Goal: Task Accomplishment & Management: Manage account settings

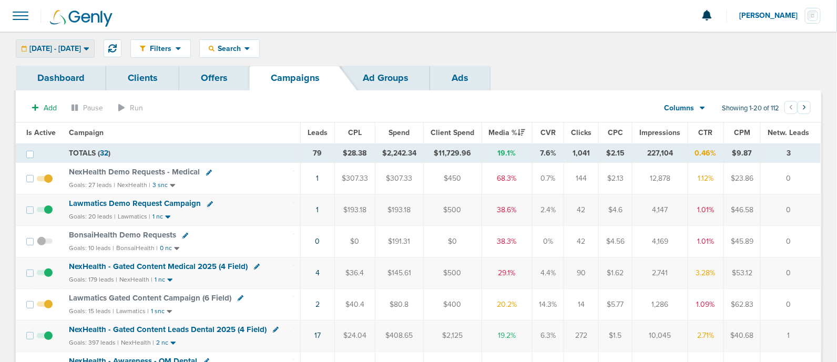
click at [81, 48] on span "09.08.2025 - 09.08.2025" at bounding box center [55, 48] width 52 height 7
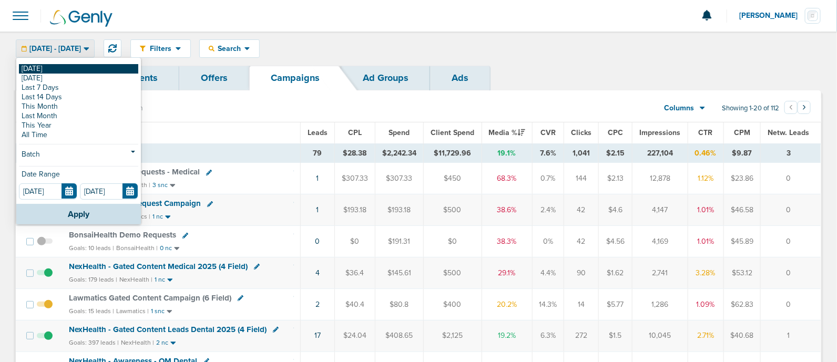
click at [43, 71] on link "[DATE]" at bounding box center [78, 68] width 119 height 9
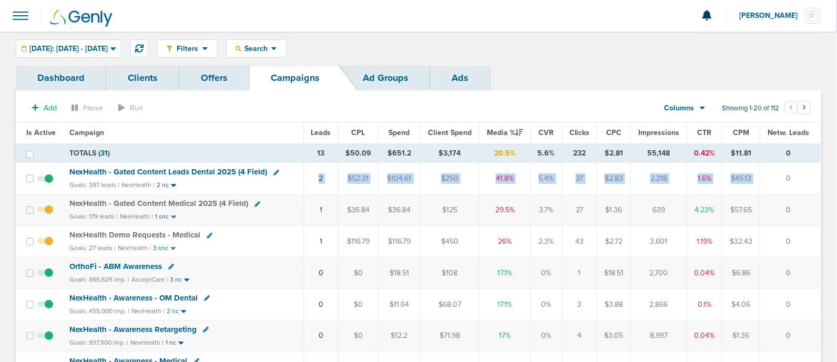
drag, startPoint x: 296, startPoint y: 180, endPoint x: 785, endPoint y: 175, distance: 489.5
click at [785, 175] on tr "NexHealth - Gated Content Leads Dental 2025 (4 Field) Goals: 397 leads | NexHea…" at bounding box center [418, 179] width 805 height 32
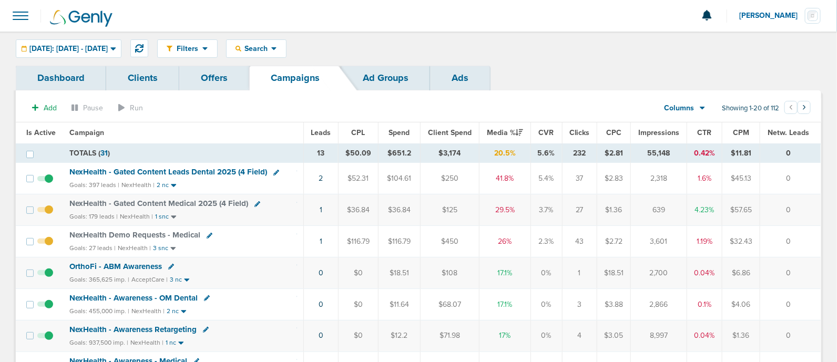
click at [791, 176] on td "0" at bounding box center [790, 179] width 61 height 32
click at [501, 131] on span "Media %" at bounding box center [505, 132] width 36 height 9
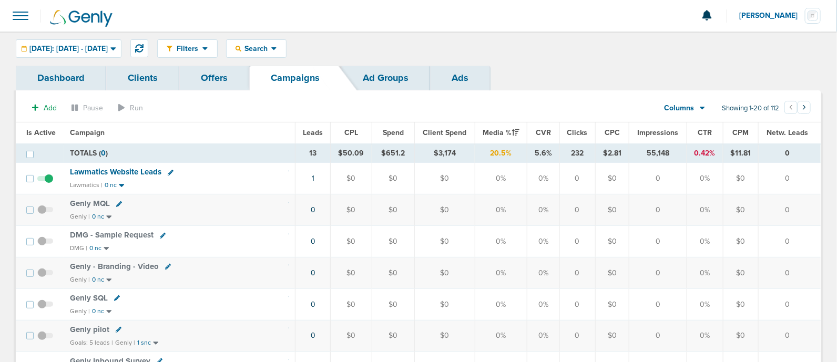
click at [501, 131] on span "Media %" at bounding box center [501, 132] width 36 height 9
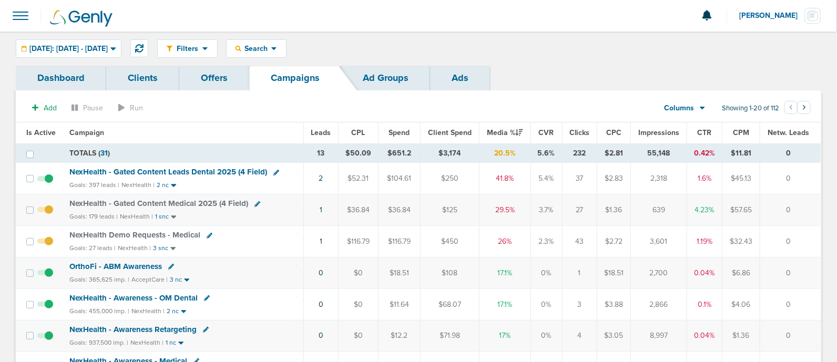
click at [274, 172] on icon at bounding box center [276, 173] width 6 height 6
select select
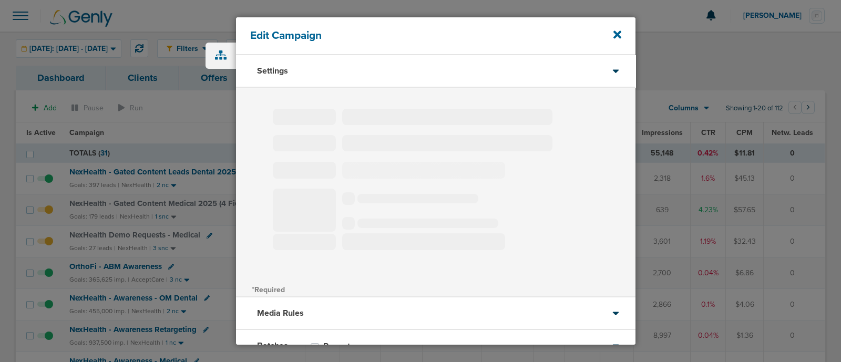
type input "NexHealth - Gated Content Leads Dental 2025 (4 Field)"
select select "Leads"
radio input "true"
select select "readWrite"
select select "1"
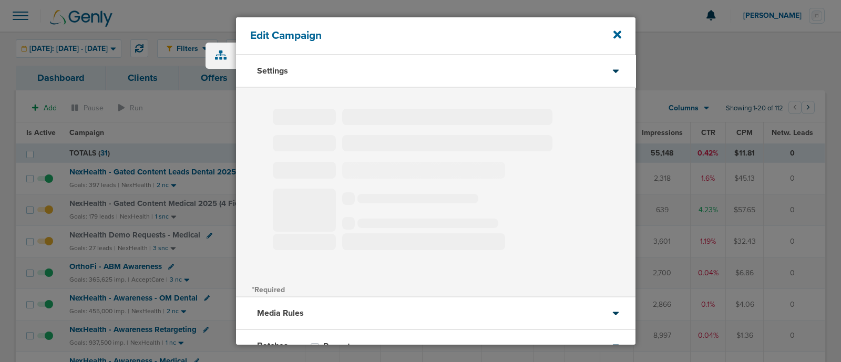
select select "1"
select select "6"
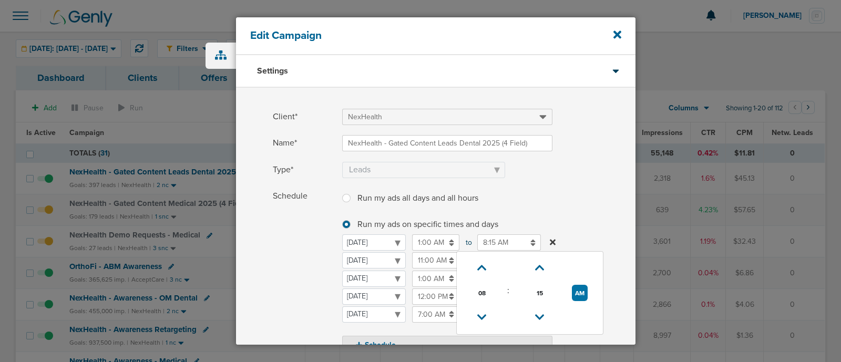
click at [499, 238] on input "8:15 AM" at bounding box center [509, 242] width 64 height 16
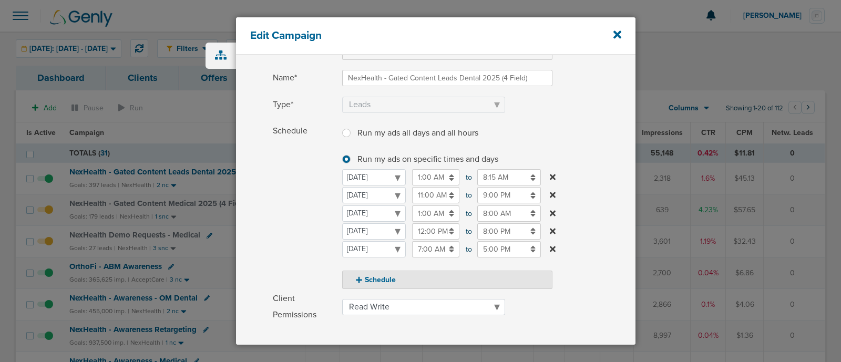
click at [565, 125] on label "Schedule Run my ads all days and all hours Run my ads all days and all hours Ru…" at bounding box center [454, 206] width 363 height 166
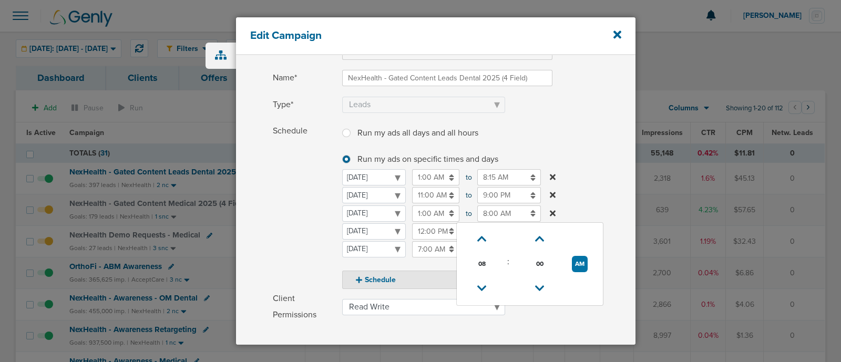
click at [502, 210] on input "8:00 AM" at bounding box center [509, 214] width 64 height 16
click at [481, 285] on icon at bounding box center [481, 288] width 9 height 6
type input "7:00 AM"
click at [599, 133] on label "Schedule Run my ads all days and all hours Run my ads all days and all hours Ru…" at bounding box center [454, 206] width 363 height 166
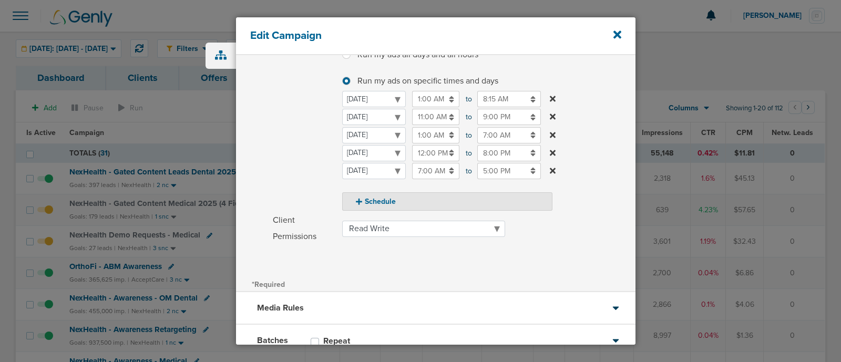
scroll to position [215, 0]
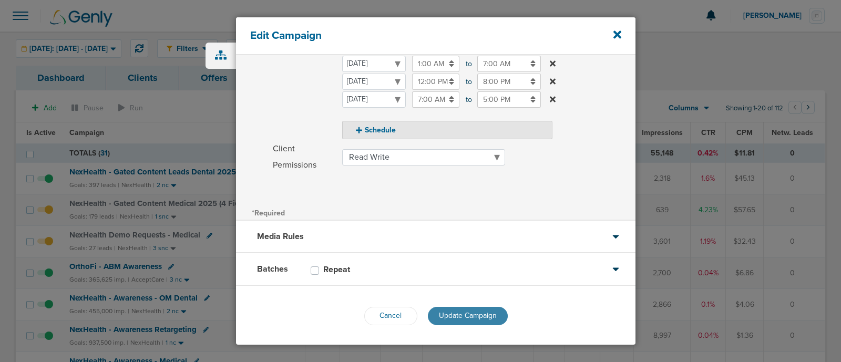
click at [466, 314] on span "Update Campaign" at bounding box center [468, 315] width 58 height 9
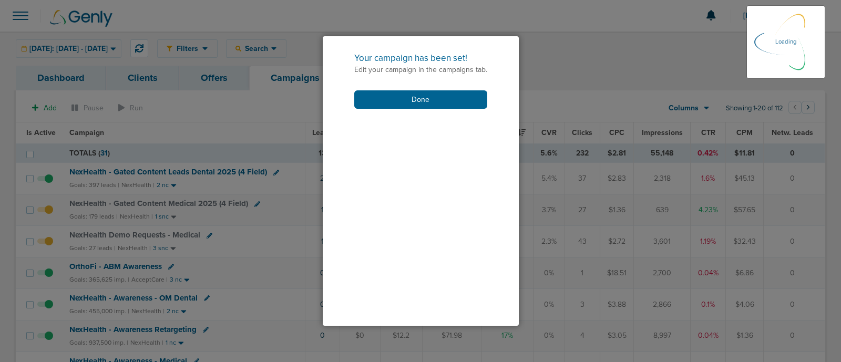
scroll to position [182, 0]
click at [456, 92] on button "Done" at bounding box center [420, 99] width 133 height 18
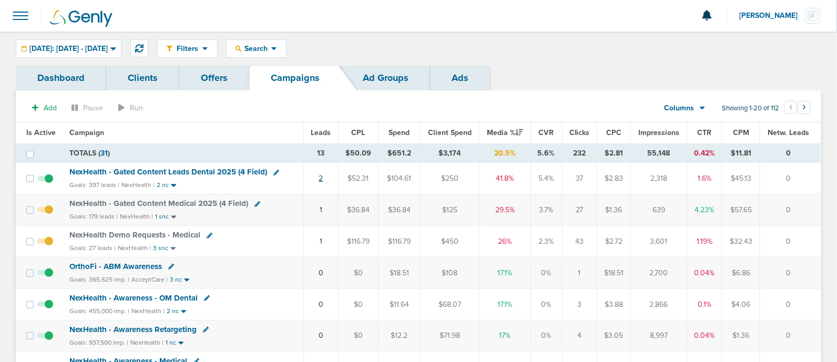
click at [323, 177] on link "2" at bounding box center [321, 178] width 4 height 9
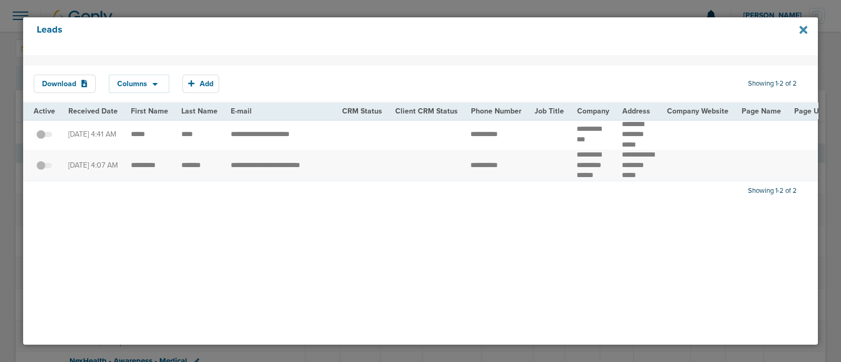
click at [804, 30] on icon at bounding box center [804, 30] width 8 height 8
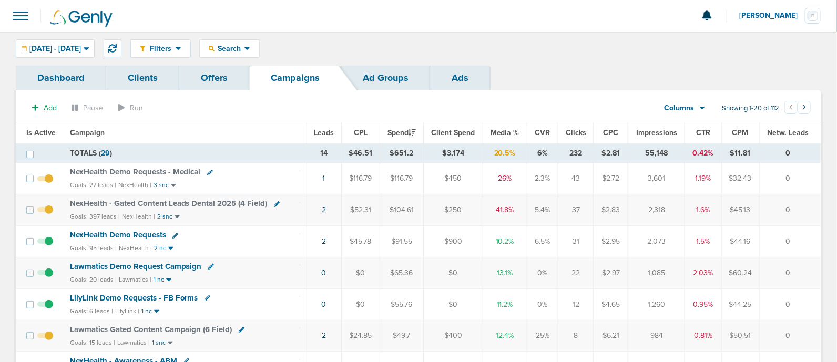
click at [322, 209] on link "2" at bounding box center [324, 210] width 4 height 9
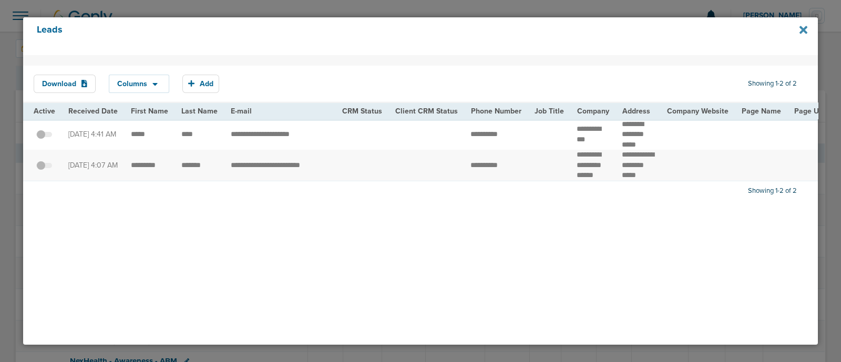
click at [806, 33] on icon at bounding box center [804, 30] width 8 height 8
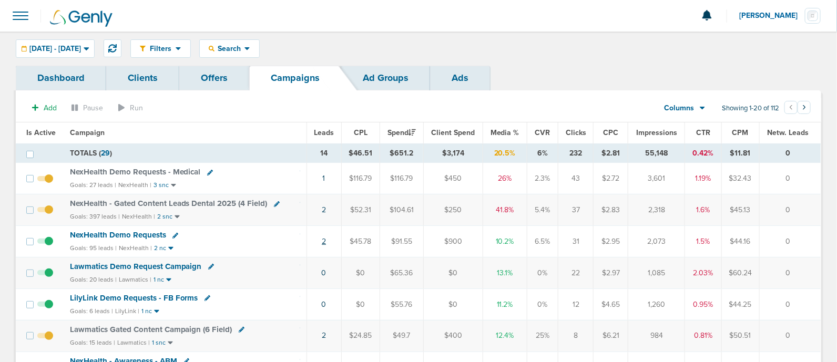
click at [324, 243] on link "2" at bounding box center [324, 241] width 4 height 9
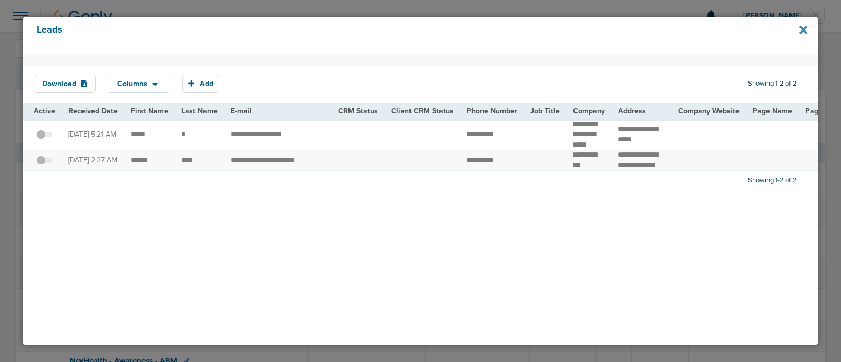
click at [800, 29] on icon at bounding box center [804, 30] width 8 height 12
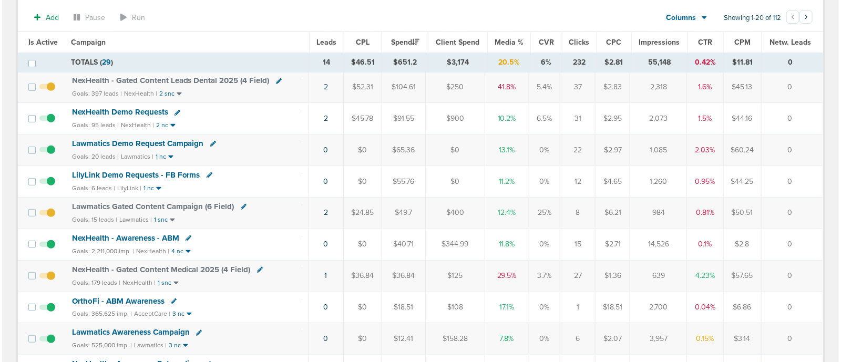
scroll to position [131, 0]
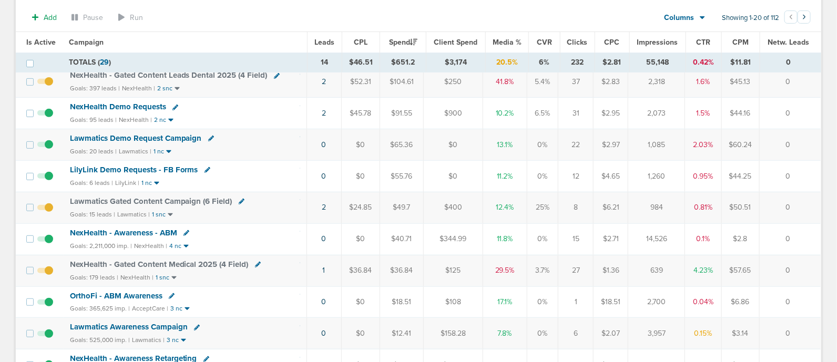
drag, startPoint x: 276, startPoint y: 146, endPoint x: 798, endPoint y: 140, distance: 521.6
click at [798, 140] on tr "Lawmatics Demo Request Campaign Goals: 20 leads | Lawmatics | 1 nc 0 $0 $65.36 …" at bounding box center [418, 145] width 805 height 32
click at [798, 140] on td "0" at bounding box center [790, 145] width 62 height 32
click at [325, 203] on link "2" at bounding box center [324, 207] width 4 height 9
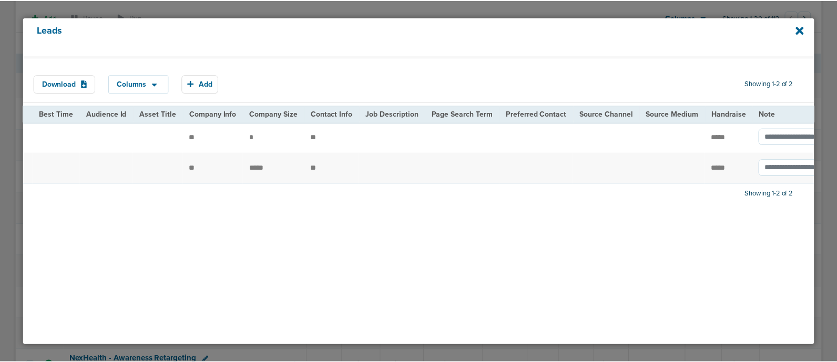
scroll to position [0, 1259]
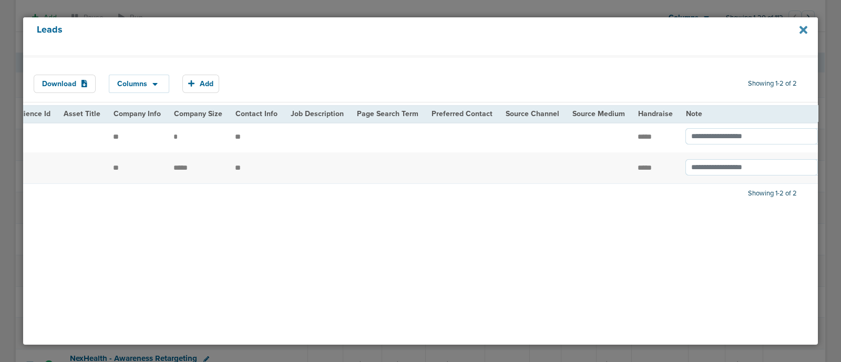
click at [806, 33] on icon at bounding box center [804, 30] width 8 height 8
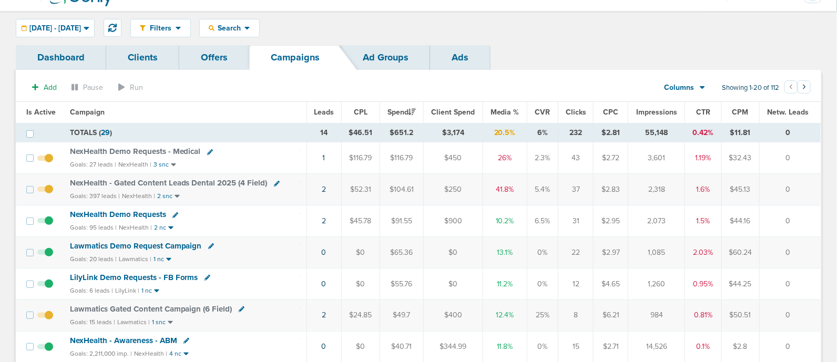
scroll to position [0, 0]
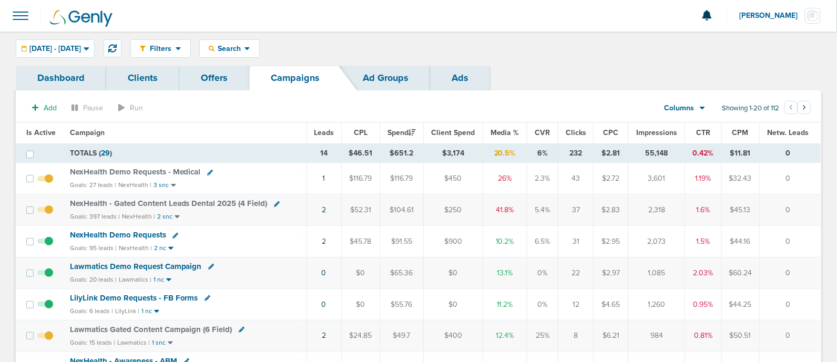
click at [497, 134] on span "Media %" at bounding box center [505, 132] width 29 height 9
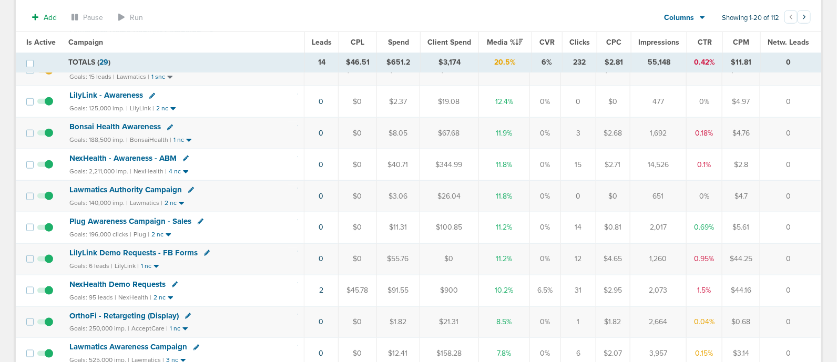
scroll to position [460, 0]
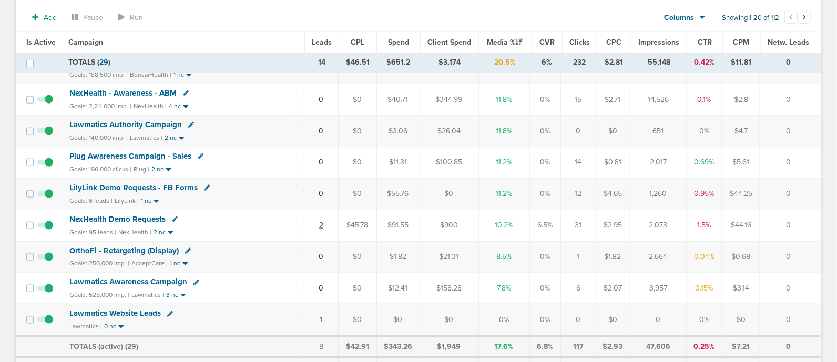
click at [322, 222] on link "2" at bounding box center [321, 225] width 4 height 9
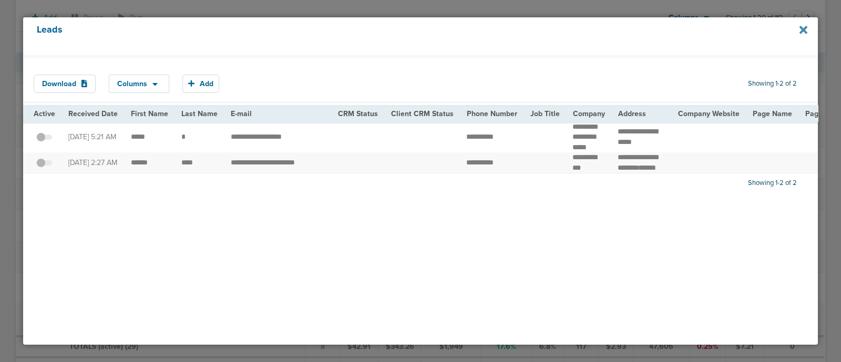
click at [802, 33] on icon at bounding box center [804, 30] width 8 height 12
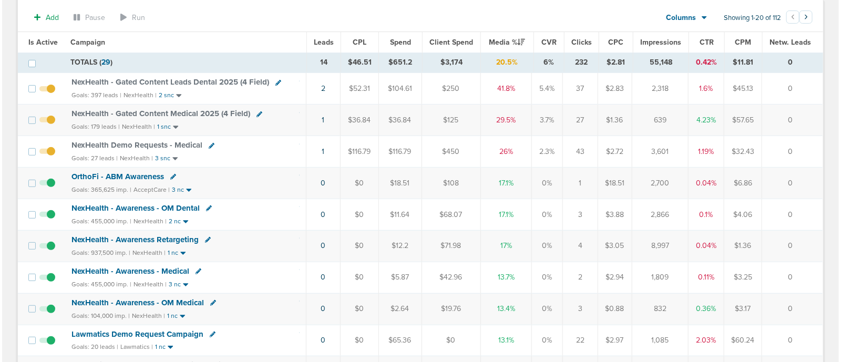
scroll to position [65, 0]
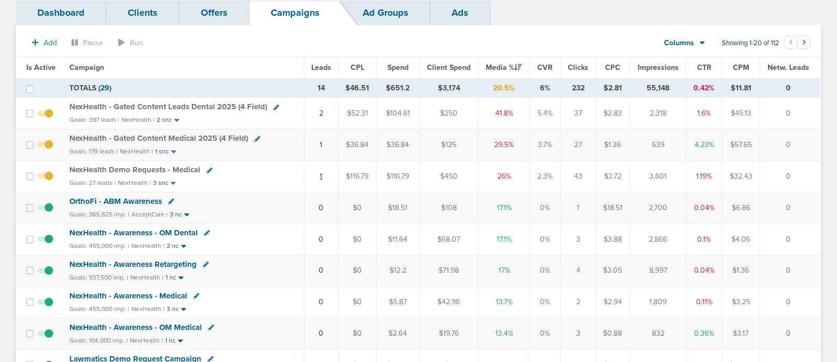
click at [322, 175] on link "1" at bounding box center [321, 176] width 3 height 9
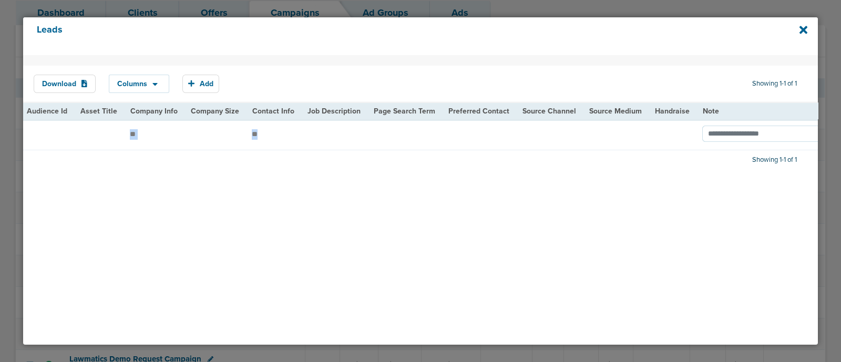
scroll to position [0, 1256]
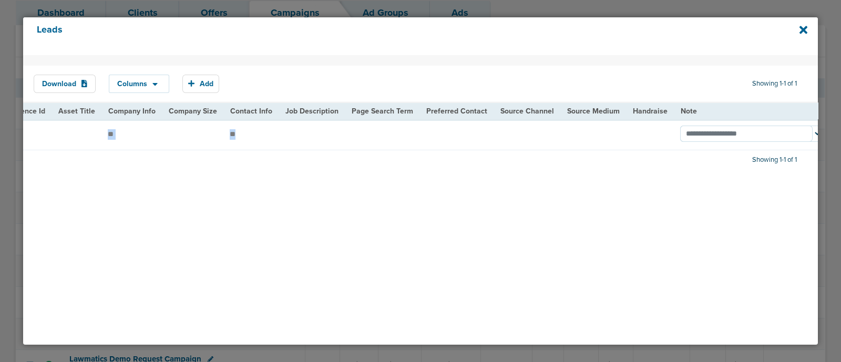
drag, startPoint x: 85, startPoint y: 127, endPoint x: 261, endPoint y: 140, distance: 176.6
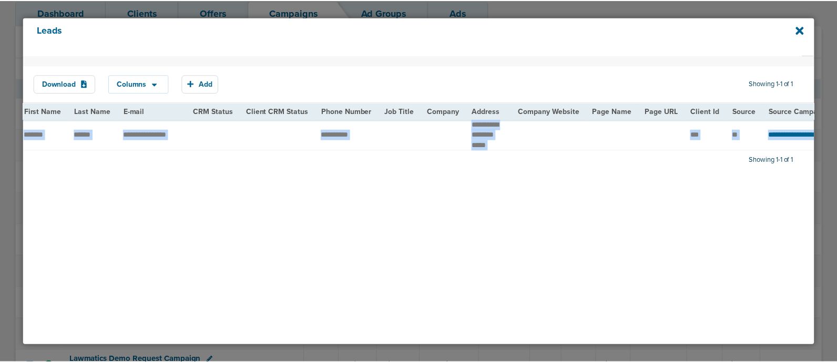
scroll to position [0, 0]
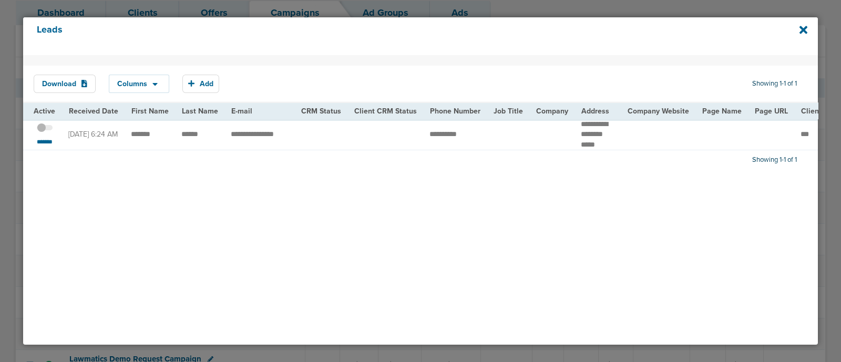
click at [435, 238] on div "Download Columns Save selections Reset to defaults Is Active Received Date Firs…" at bounding box center [420, 200] width 795 height 290
click at [809, 33] on div "Leads" at bounding box center [420, 36] width 795 height 38
click at [802, 28] on icon at bounding box center [804, 30] width 8 height 8
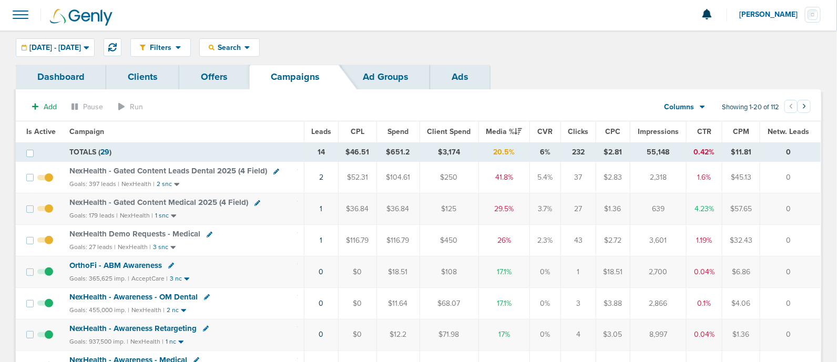
scroll to position [197, 0]
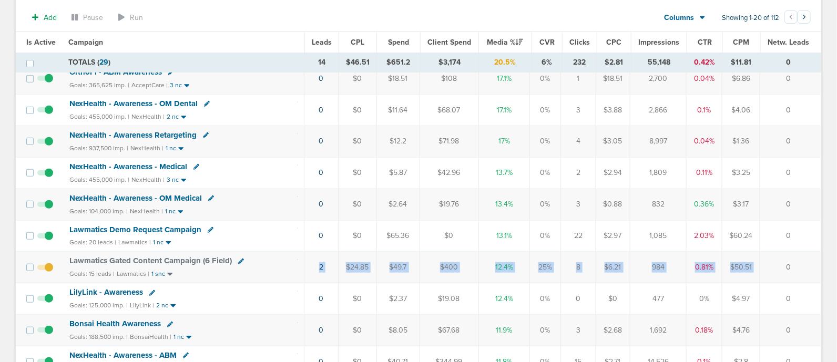
drag, startPoint x: 294, startPoint y: 266, endPoint x: 775, endPoint y: 275, distance: 481.7
click at [775, 275] on tr "Lawmatics Gated Content Campaign (6 Field) Goals: 15 leads | Lawmatics | 1 snc …" at bounding box center [418, 268] width 805 height 32
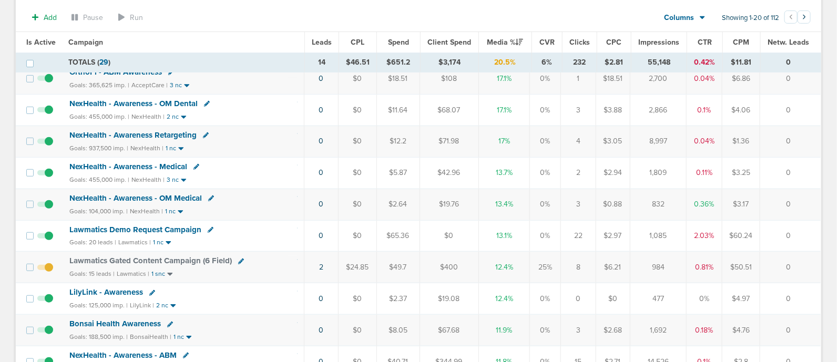
click at [794, 259] on td "0" at bounding box center [790, 268] width 61 height 32
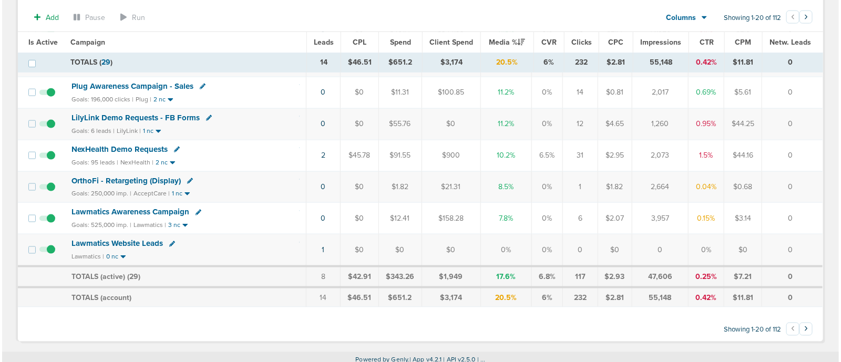
scroll to position [464, 0]
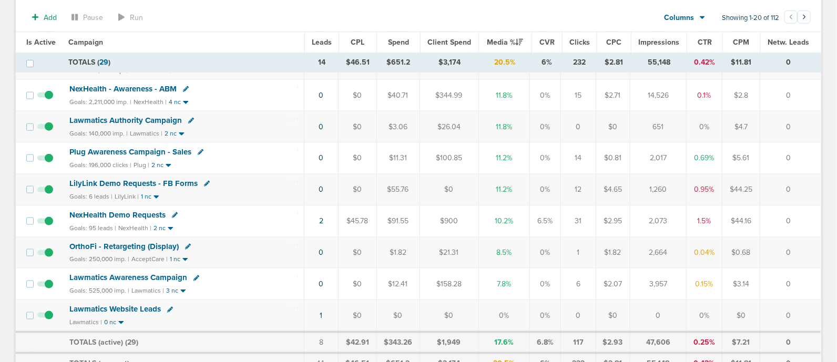
click at [175, 212] on icon at bounding box center [175, 215] width 6 height 6
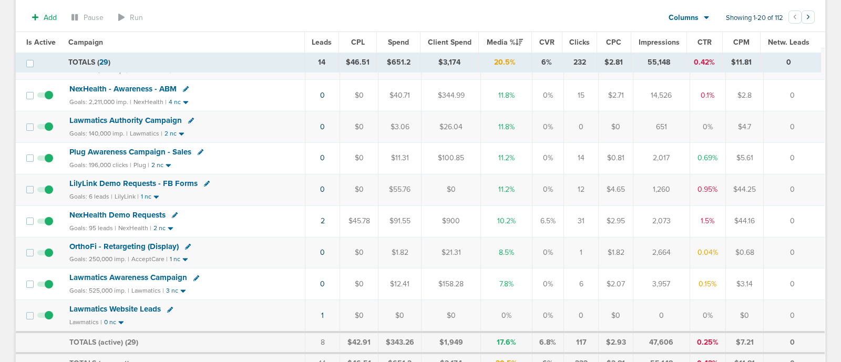
select select
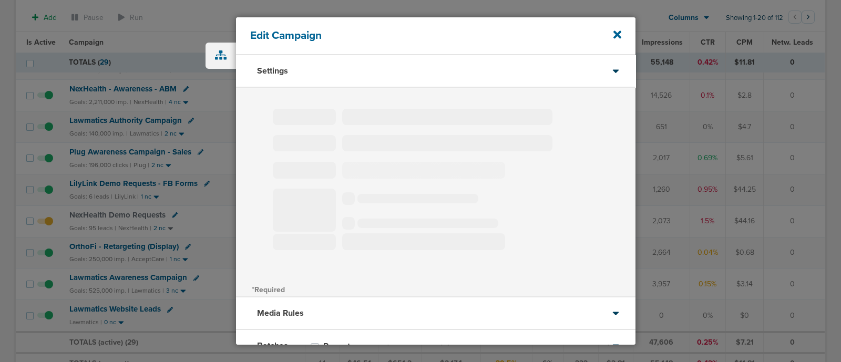
type input "NexHealth Demo Requests"
select select "Leads"
radio input "true"
select select "readWrite"
select select "1"
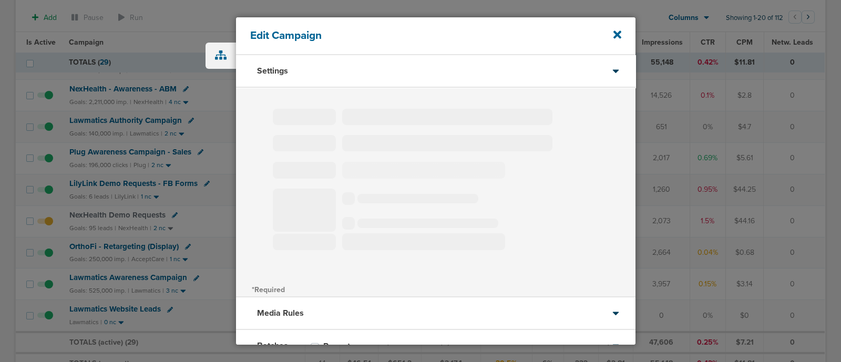
select select "2"
select select "3"
select select "4"
select select "6"
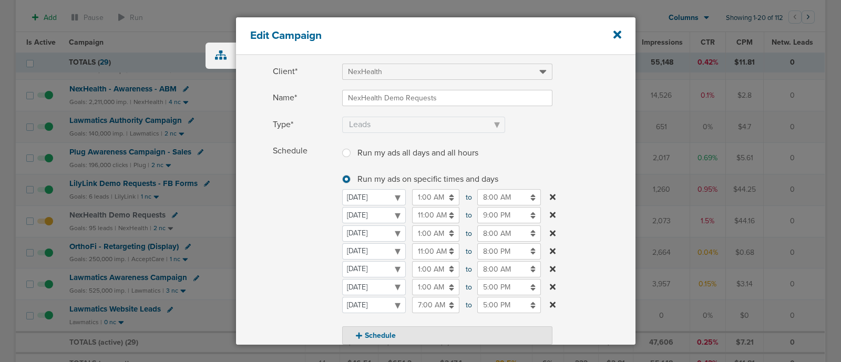
scroll to position [65, 0]
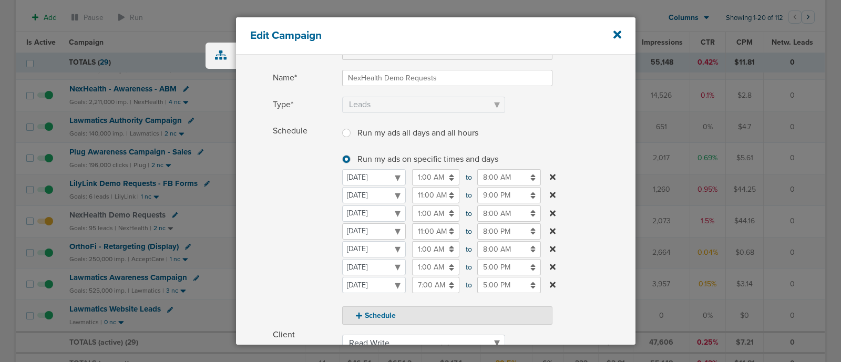
click at [389, 226] on select "Monday Tuesday Wednesday Thursday Friday Saturday Sunday" at bounding box center [374, 231] width 64 height 16
select select "1"
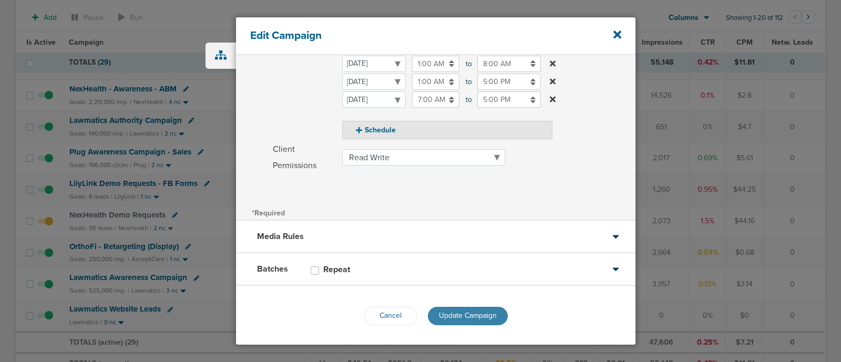
click at [481, 309] on button "Update Campaign" at bounding box center [468, 316] width 80 height 18
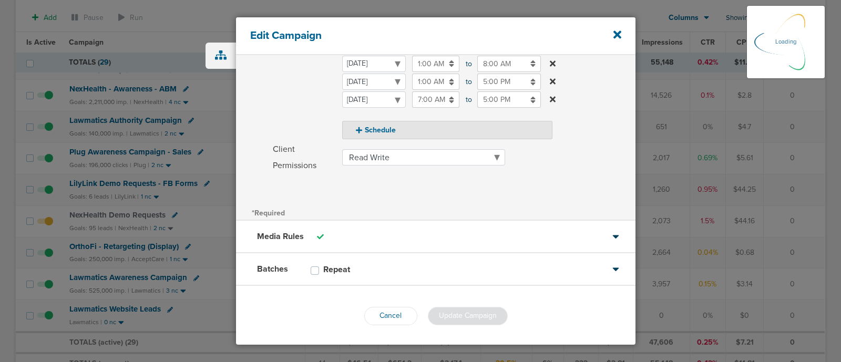
scroll to position [218, 0]
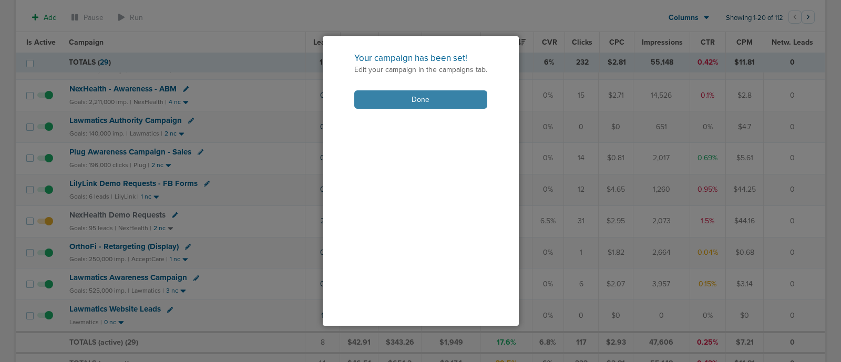
click at [426, 103] on button "Done" at bounding box center [420, 99] width 133 height 18
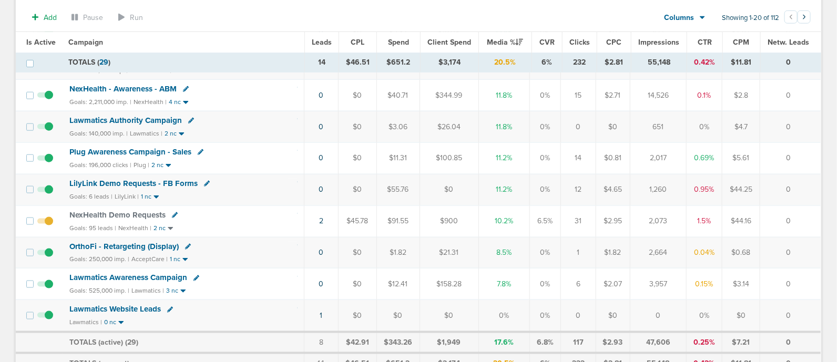
click at [204, 181] on icon at bounding box center [207, 184] width 6 height 6
select select
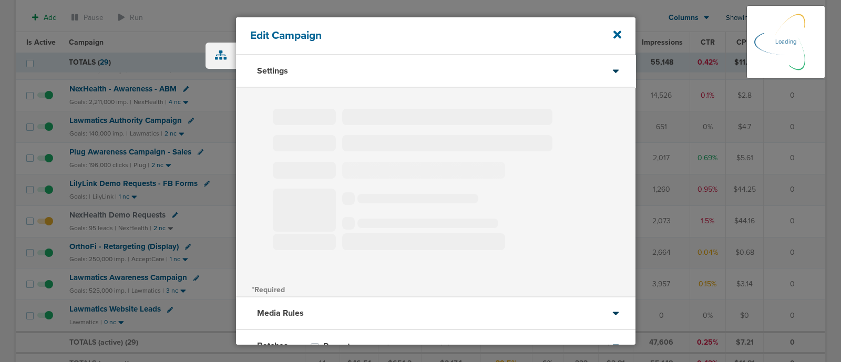
type input "LilyLink Demo Requests - FB Forms"
select select "Leads"
radio input "true"
select select "readOnly"
select select "1"
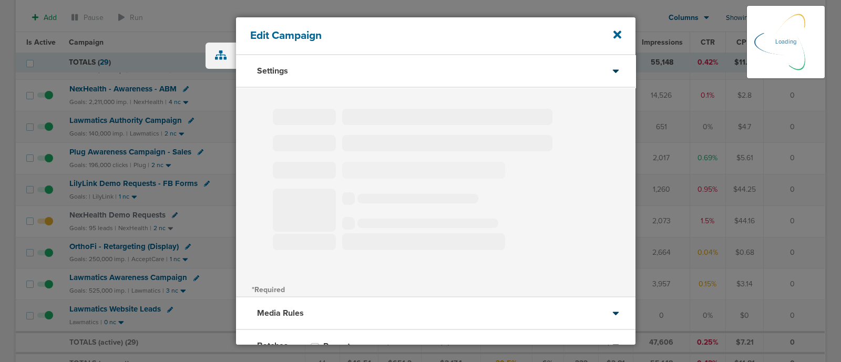
select select "4"
select select "6"
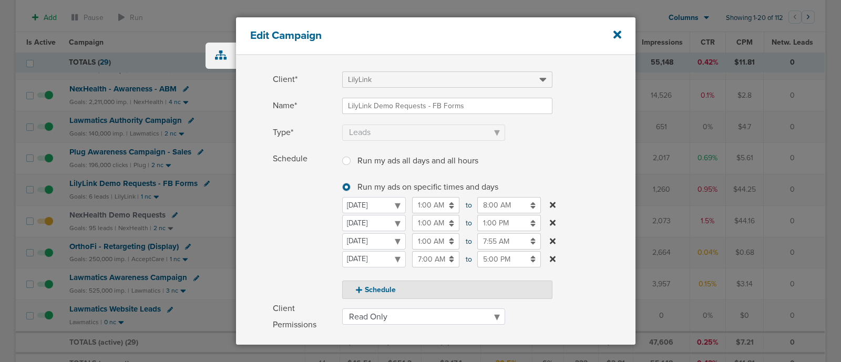
scroll to position [50, 0]
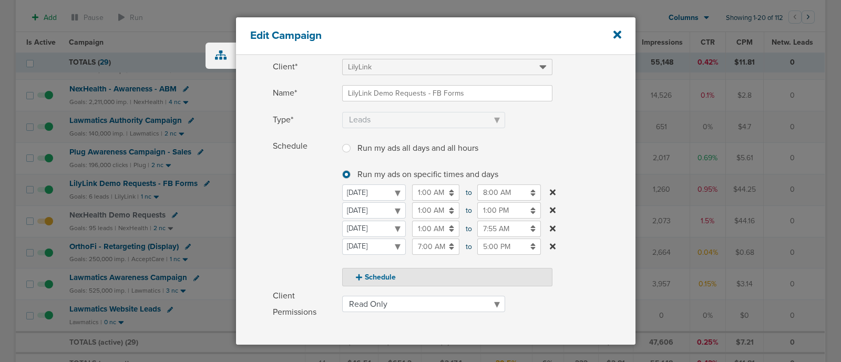
click at [504, 209] on input "1:00 PM" at bounding box center [509, 210] width 64 height 16
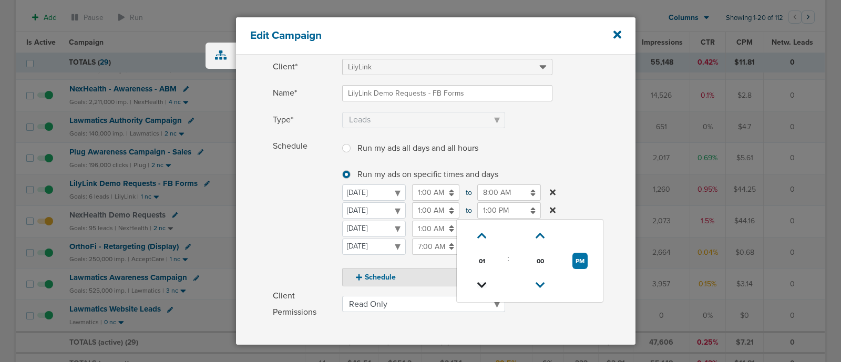
click at [484, 282] on icon at bounding box center [481, 285] width 9 height 6
click at [485, 282] on icon at bounding box center [481, 285] width 9 height 6
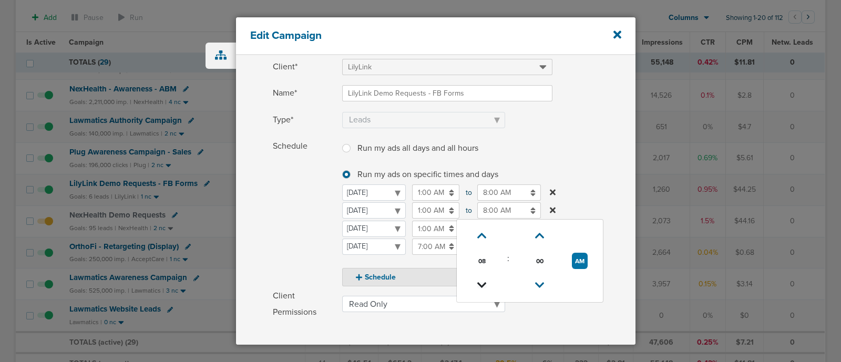
click at [485, 282] on icon at bounding box center [481, 285] width 9 height 6
click at [486, 240] on link at bounding box center [482, 236] width 18 height 16
type input "8:00 AM"
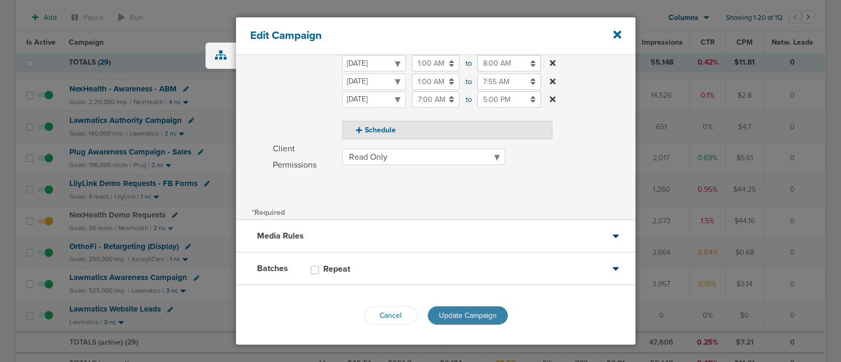
click at [467, 317] on span "Update Campaign" at bounding box center [468, 315] width 58 height 9
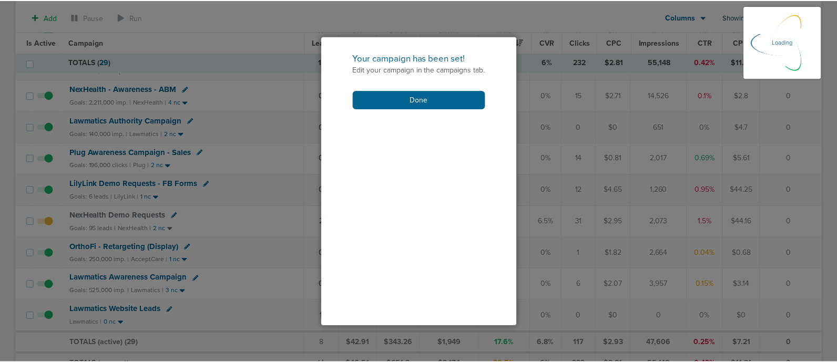
scroll to position [165, 0]
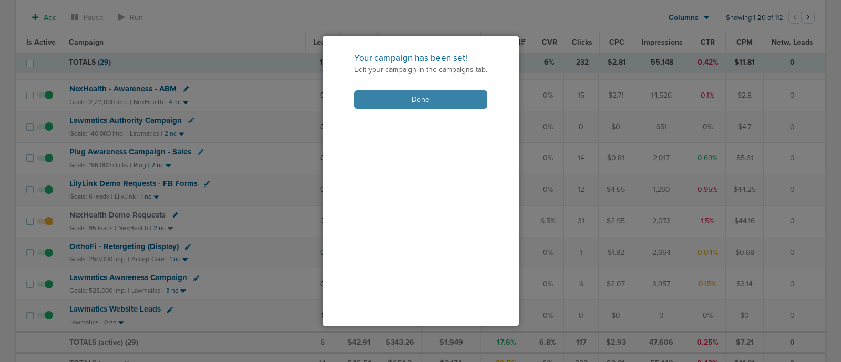
click at [406, 97] on button "Done" at bounding box center [420, 99] width 133 height 18
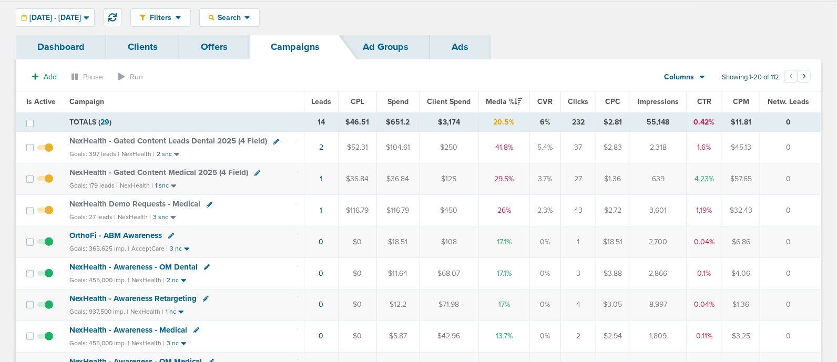
scroll to position [0, 0]
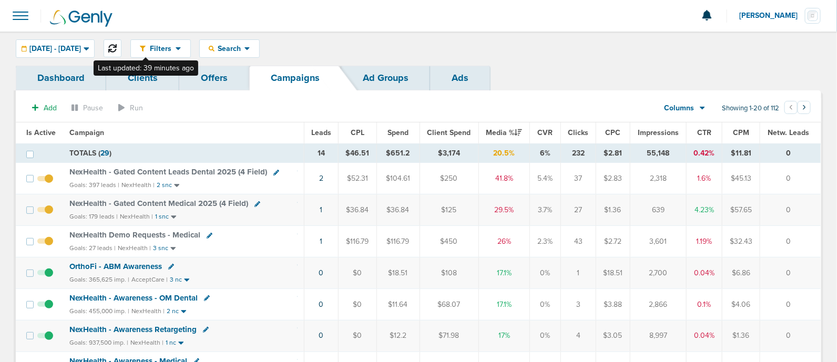
click at [121, 45] on button at bounding box center [113, 48] width 18 height 18
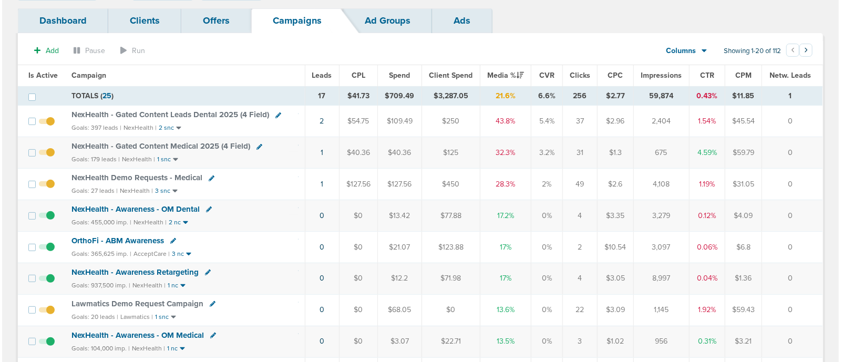
scroll to position [131, 0]
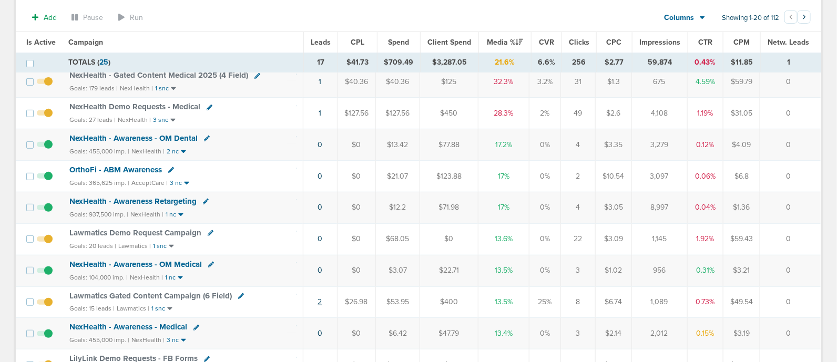
click at [320, 298] on link "2" at bounding box center [320, 302] width 4 height 9
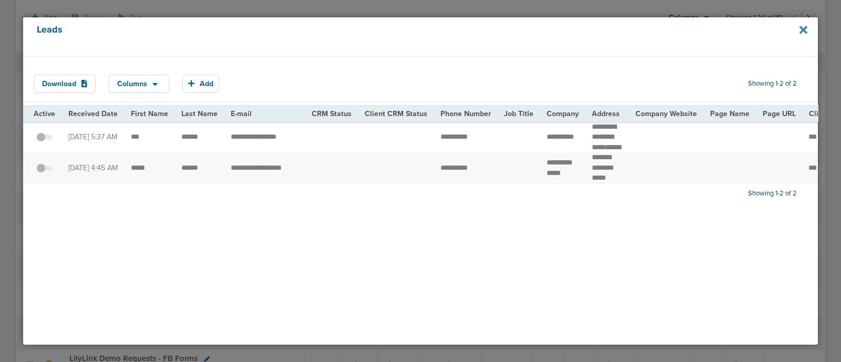
click at [803, 32] on icon at bounding box center [804, 30] width 8 height 12
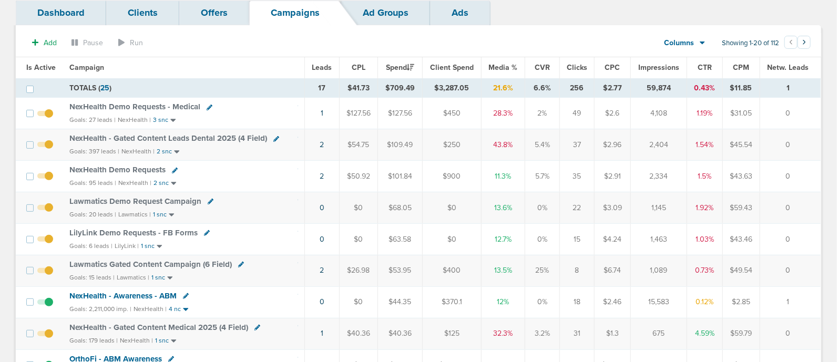
scroll to position [131, 0]
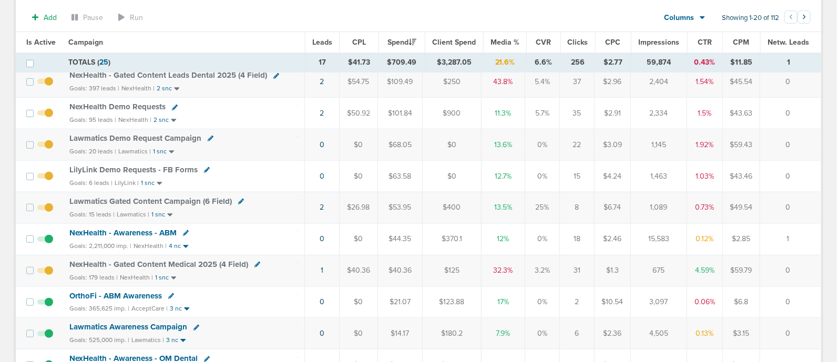
click at [188, 261] on span "NexHealth - Gated Content Medical 2025 (4 Field)" at bounding box center [158, 264] width 179 height 9
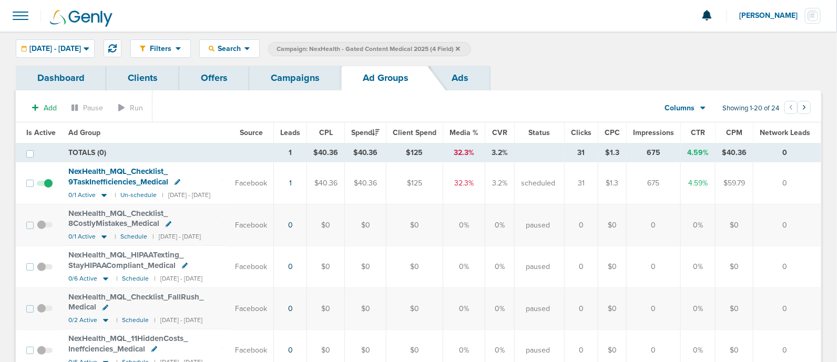
click at [104, 175] on span "NexHealth_ MQL_ Checklist_ 9TaskInefficiencies_ Medical" at bounding box center [118, 177] width 100 height 20
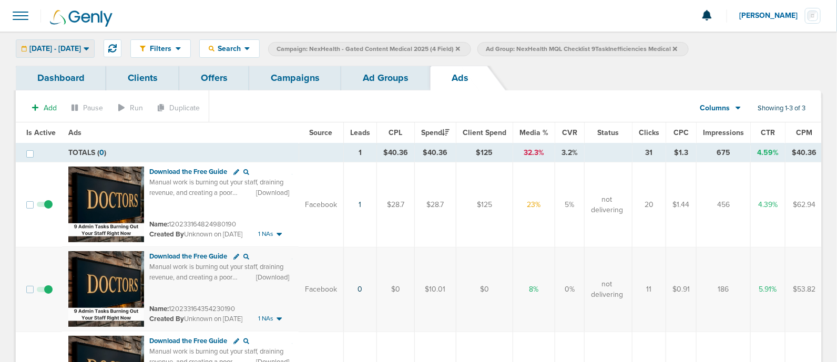
click at [62, 48] on span "[DATE] - [DATE]" at bounding box center [55, 48] width 52 height 7
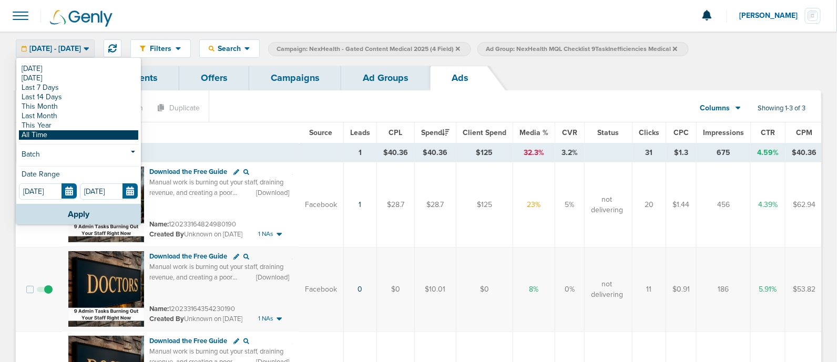
click at [45, 130] on link "All Time" at bounding box center [78, 134] width 119 height 9
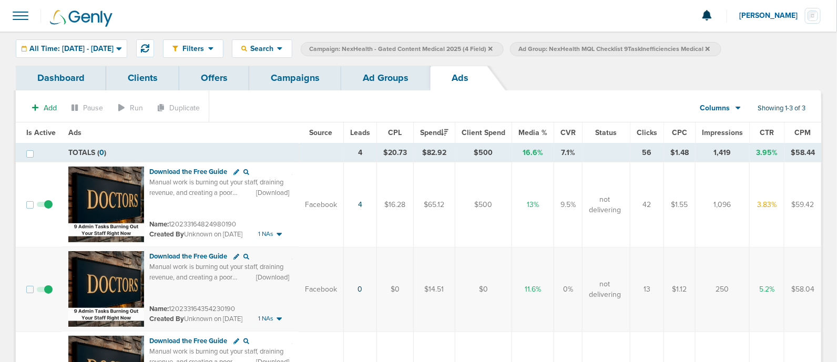
click at [289, 77] on link "Campaigns" at bounding box center [295, 78] width 92 height 25
